Goal: Transaction & Acquisition: Purchase product/service

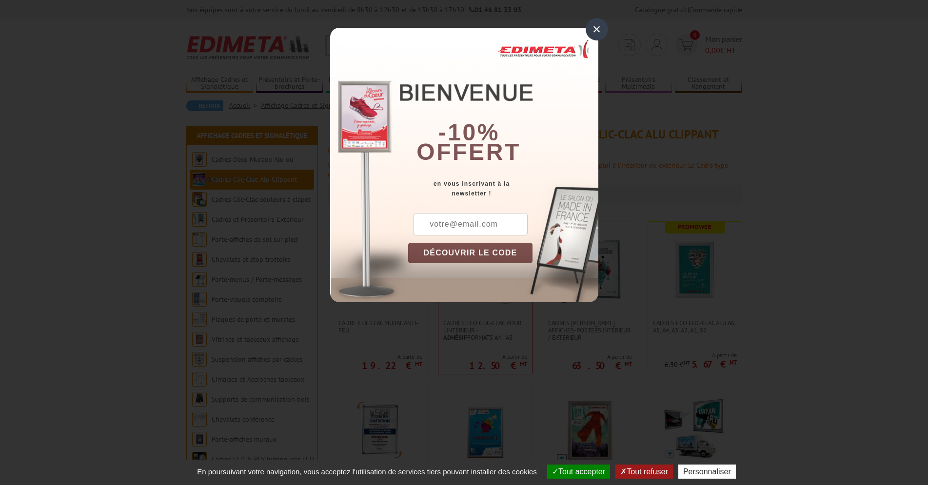
click at [597, 29] on div "×" at bounding box center [597, 29] width 22 height 22
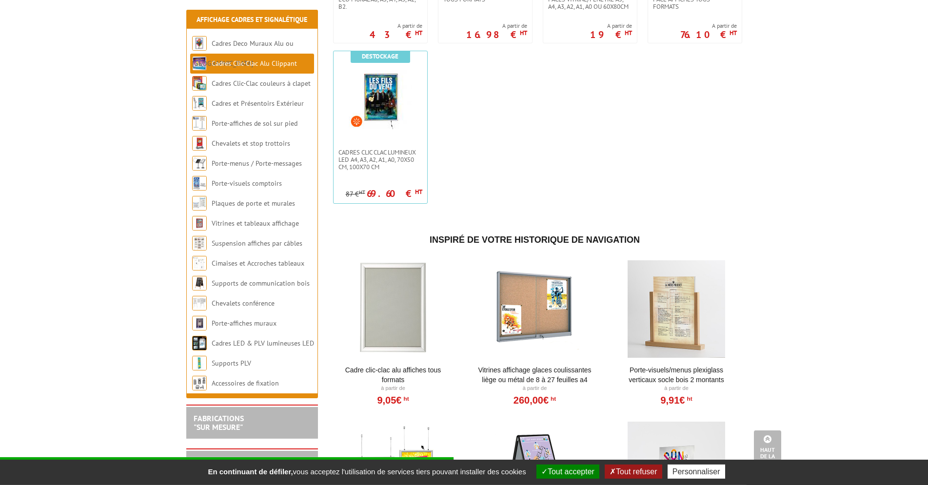
scroll to position [497, 0]
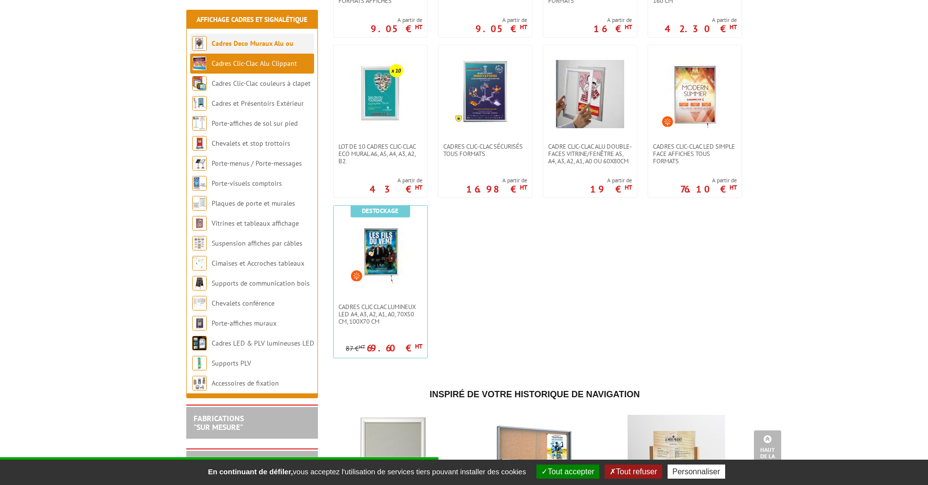
click at [253, 40] on link "Cadres Deco Muraux Alu ou [GEOGRAPHIC_DATA]" at bounding box center [242, 53] width 101 height 29
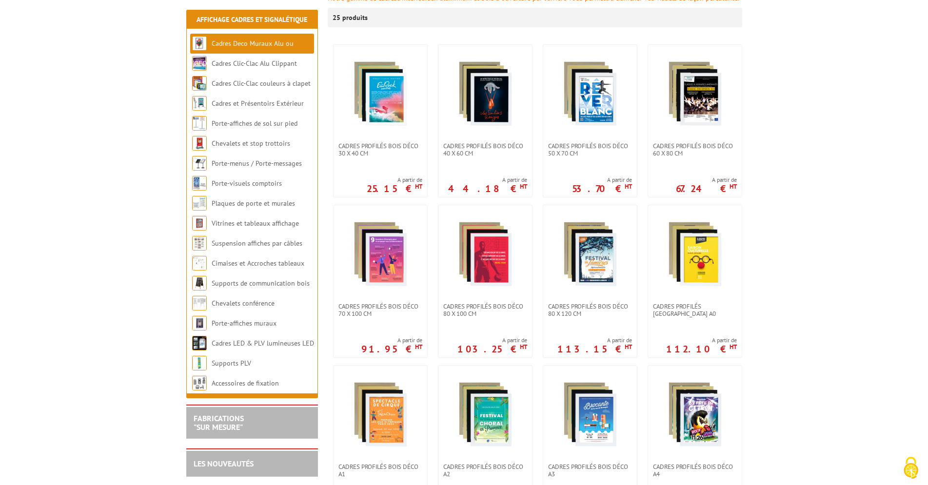
scroll to position [199, 0]
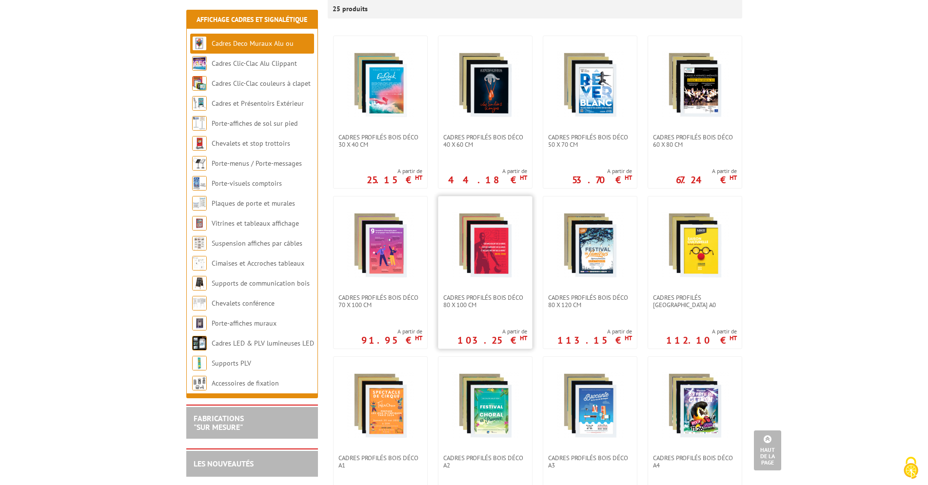
click at [480, 243] on img at bounding box center [485, 245] width 68 height 68
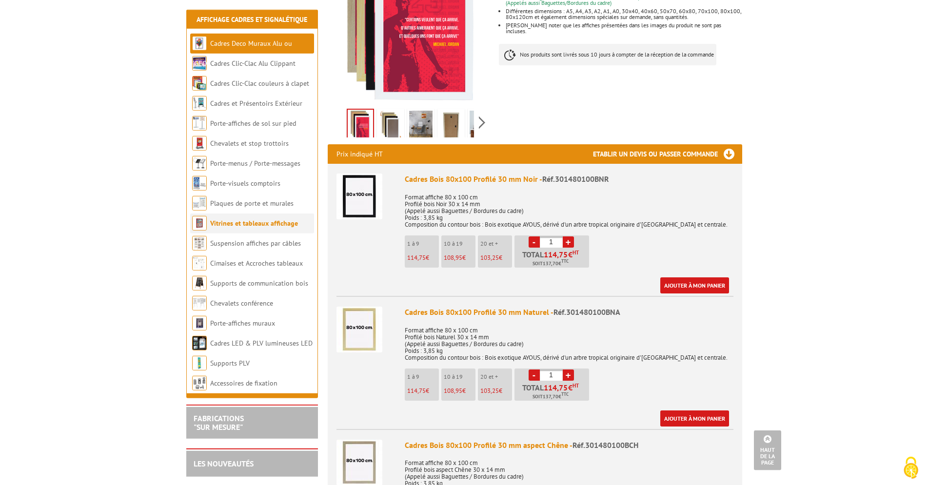
scroll to position [249, 0]
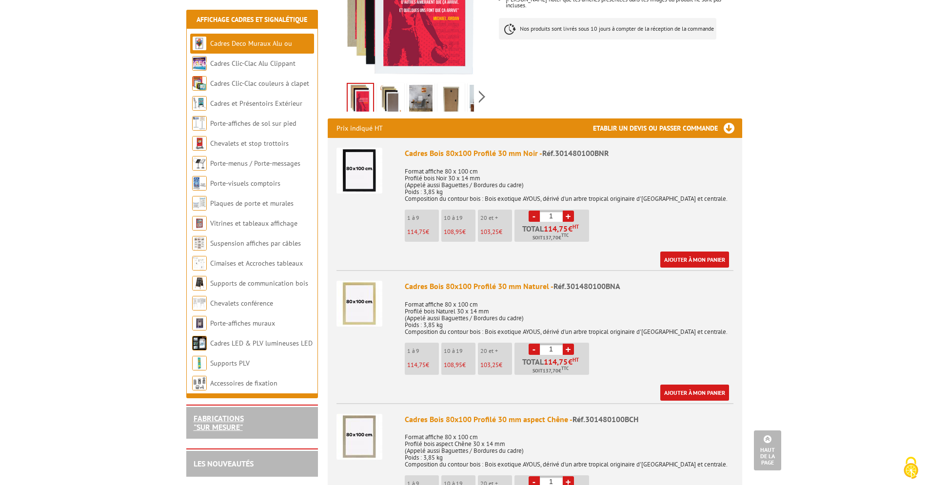
click at [223, 421] on link "FABRICATIONS "Sur Mesure"" at bounding box center [219, 422] width 50 height 19
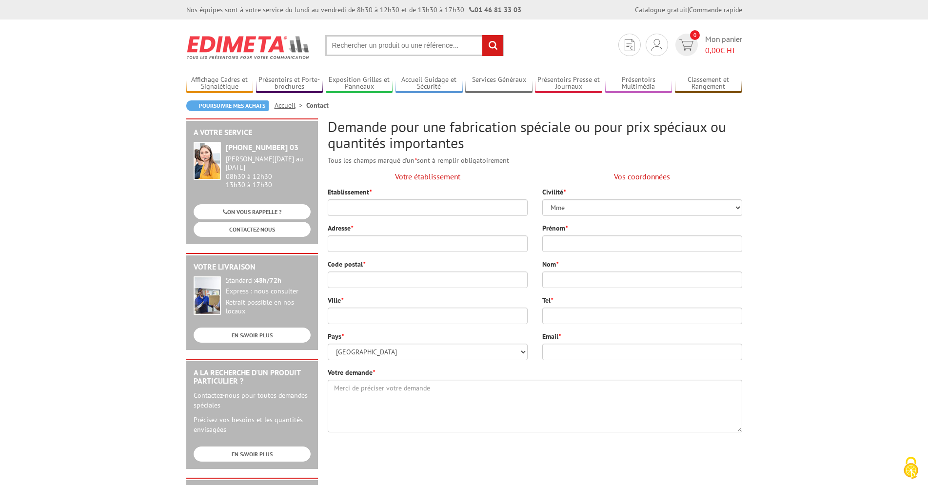
click at [874, 154] on body "Nos équipes sont à votre service du lundi au vendredi de 8h30 à 12h30 et de 13h…" at bounding box center [464, 435] width 928 height 870
